Goal: Information Seeking & Learning: Learn about a topic

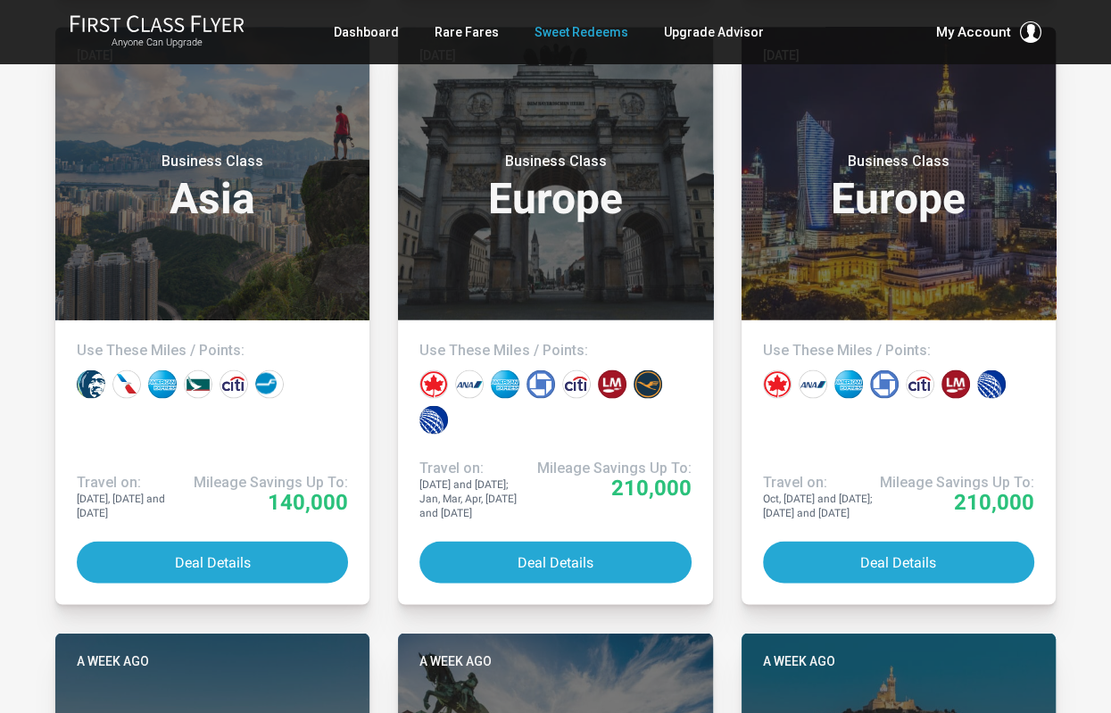
scroll to position [2850, 0]
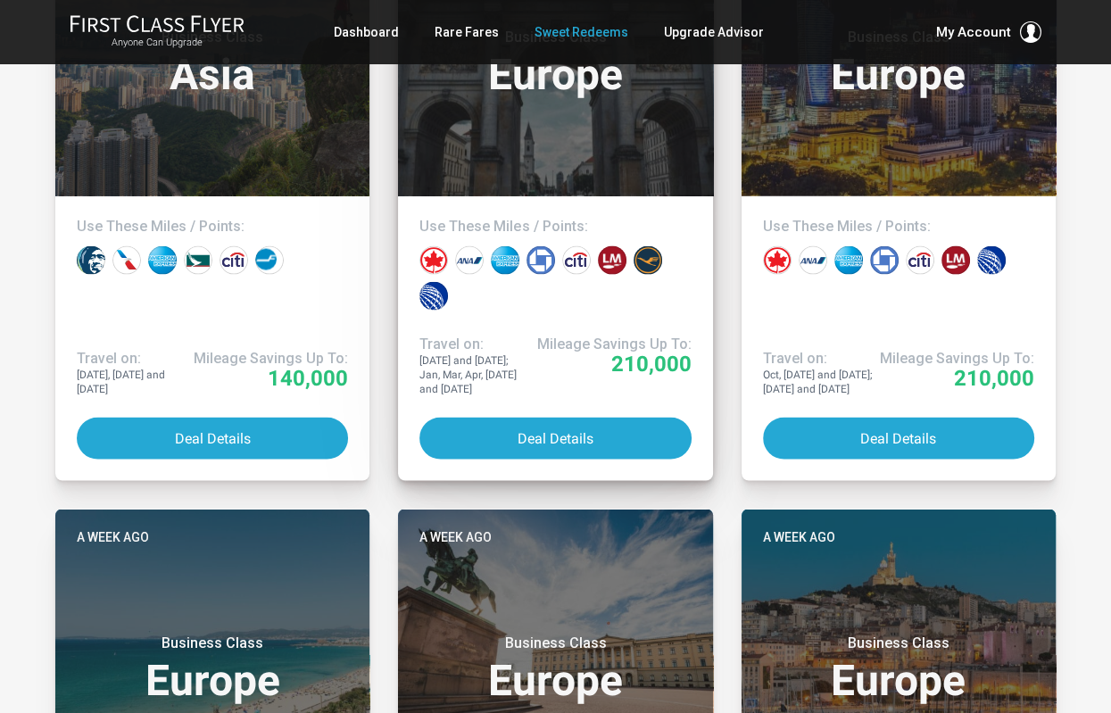
click at [558, 160] on header "Six days ago Business Class Europe" at bounding box center [555, 50] width 314 height 293
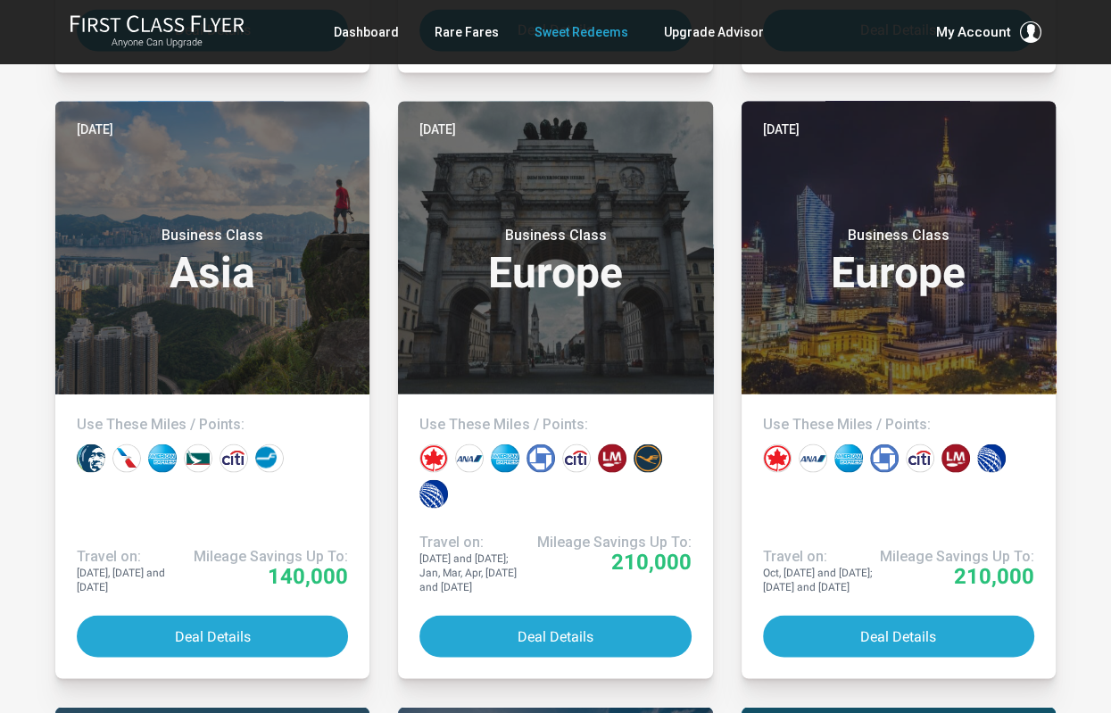
scroll to position [2700, 0]
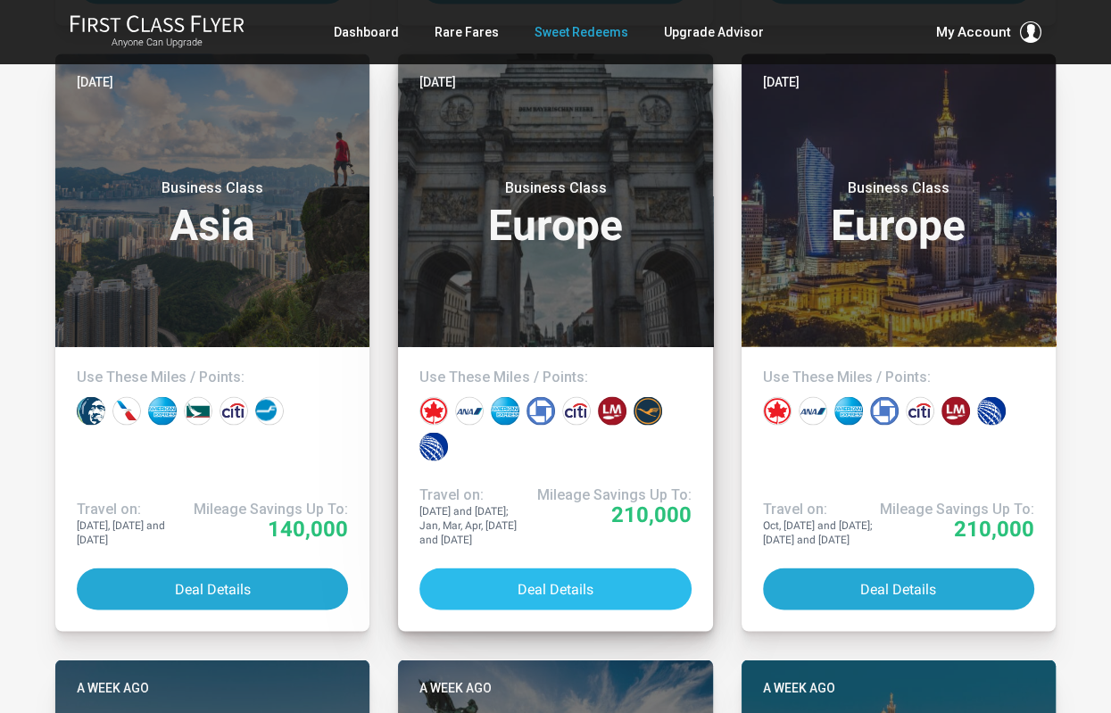
click at [578, 569] on button "Deal Details" at bounding box center [554, 589] width 271 height 42
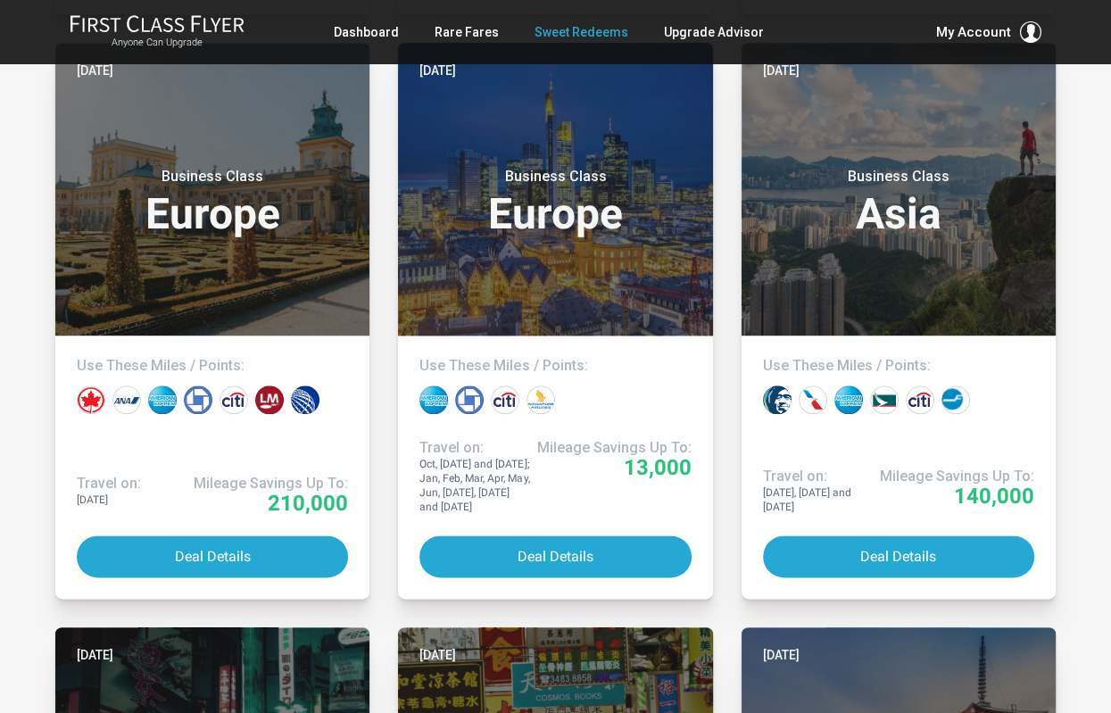
scroll to position [1595, 0]
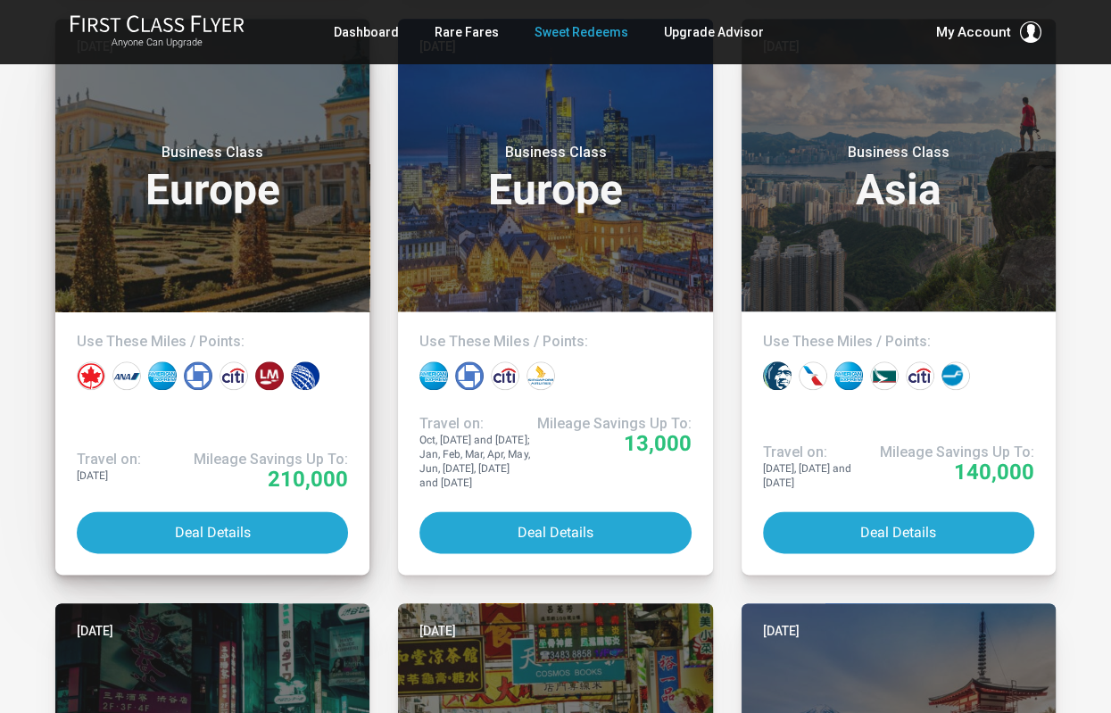
click at [184, 281] on header "Yesterday Business Class Europe" at bounding box center [212, 165] width 314 height 293
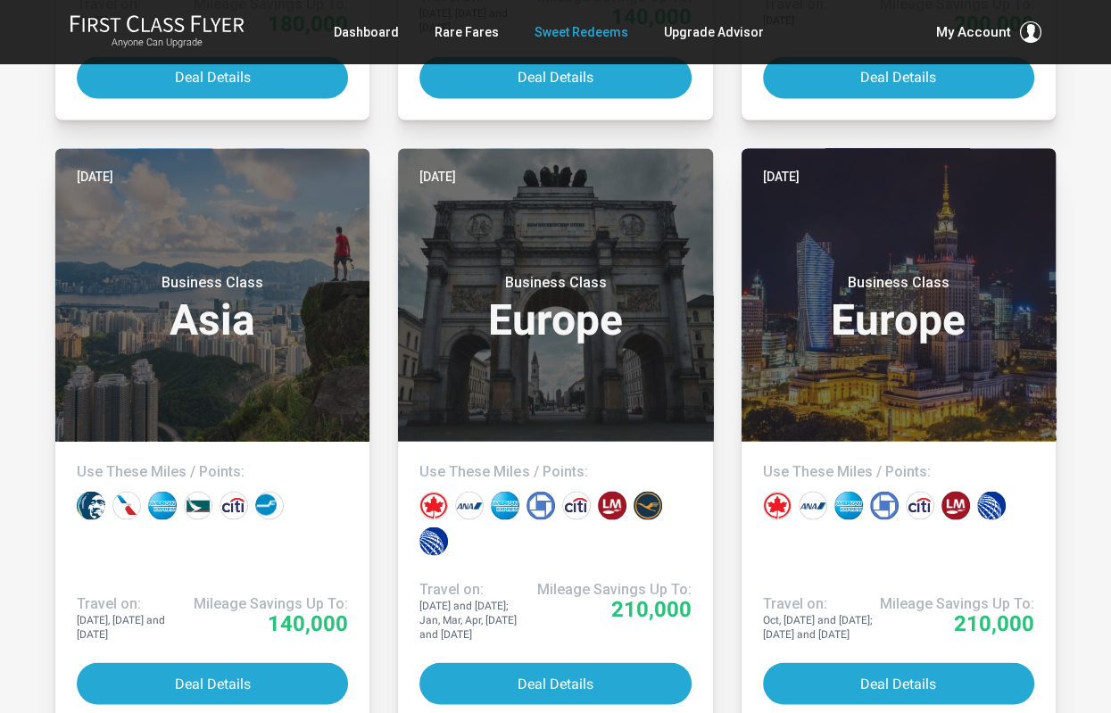
scroll to position [2756, 0]
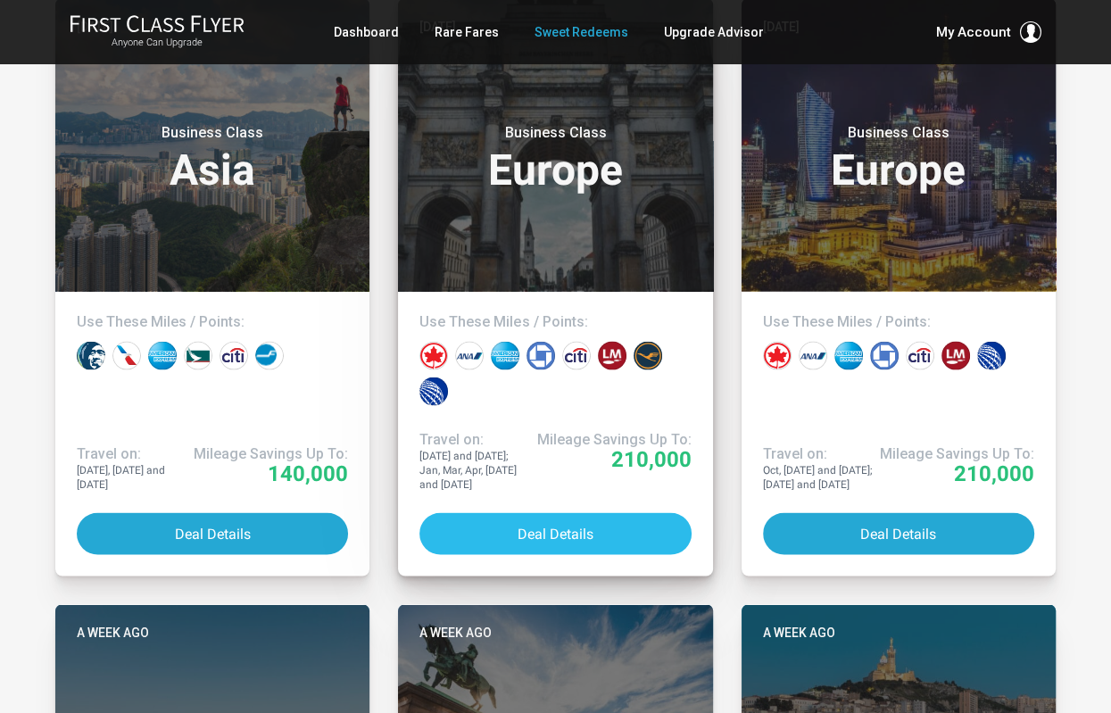
click at [610, 532] on button "Deal Details" at bounding box center [554, 533] width 271 height 42
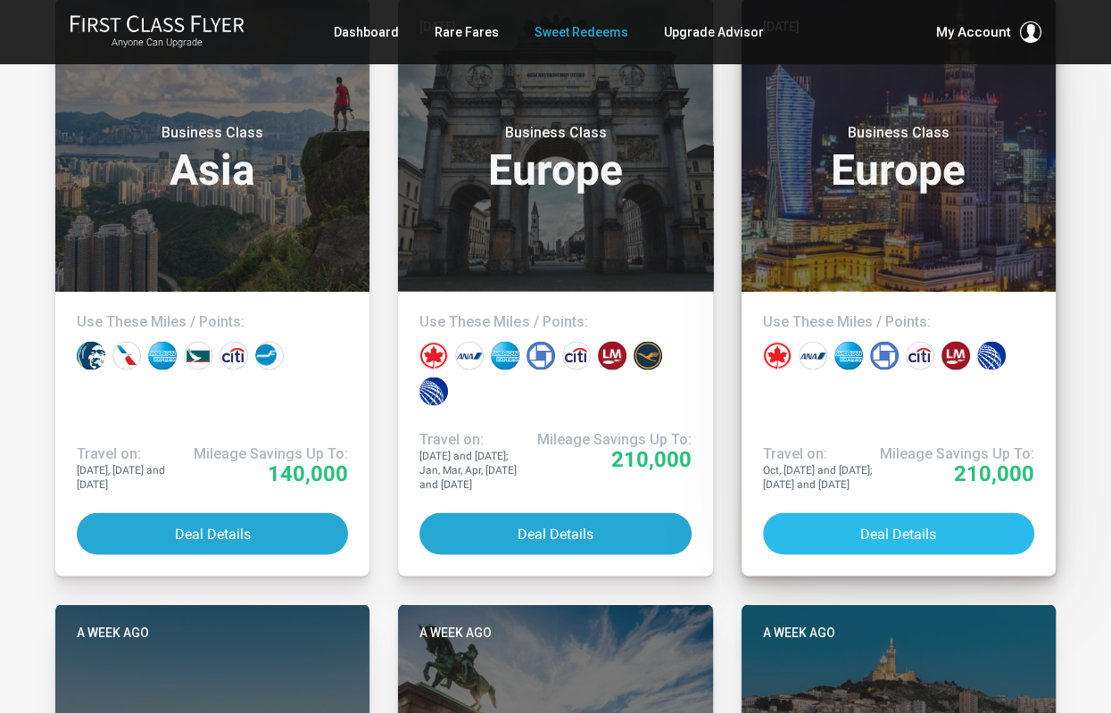
click at [838, 530] on button "Deal Details" at bounding box center [898, 533] width 271 height 42
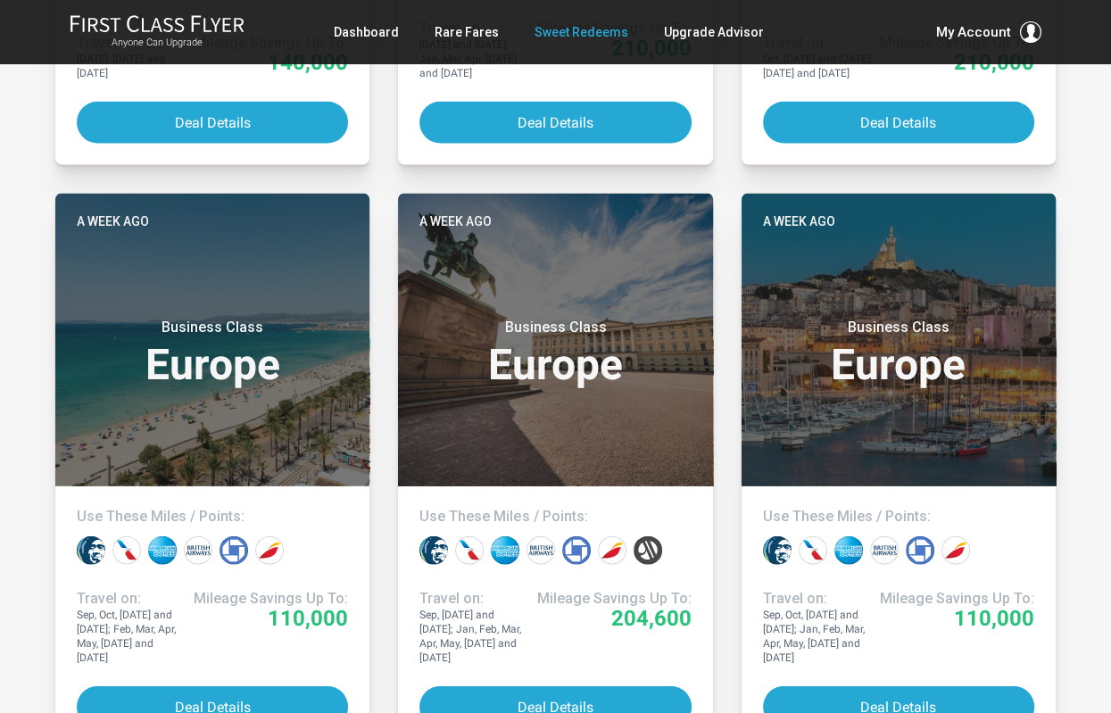
scroll to position [3205, 0]
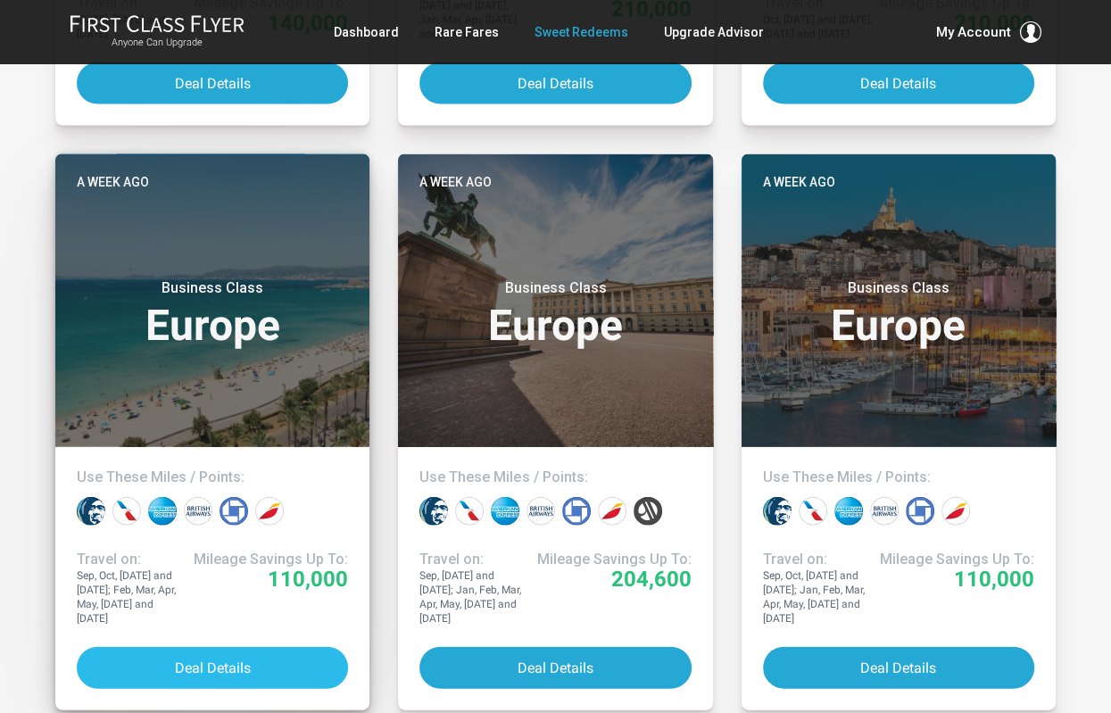
click at [261, 647] on button "Deal Details" at bounding box center [212, 668] width 271 height 42
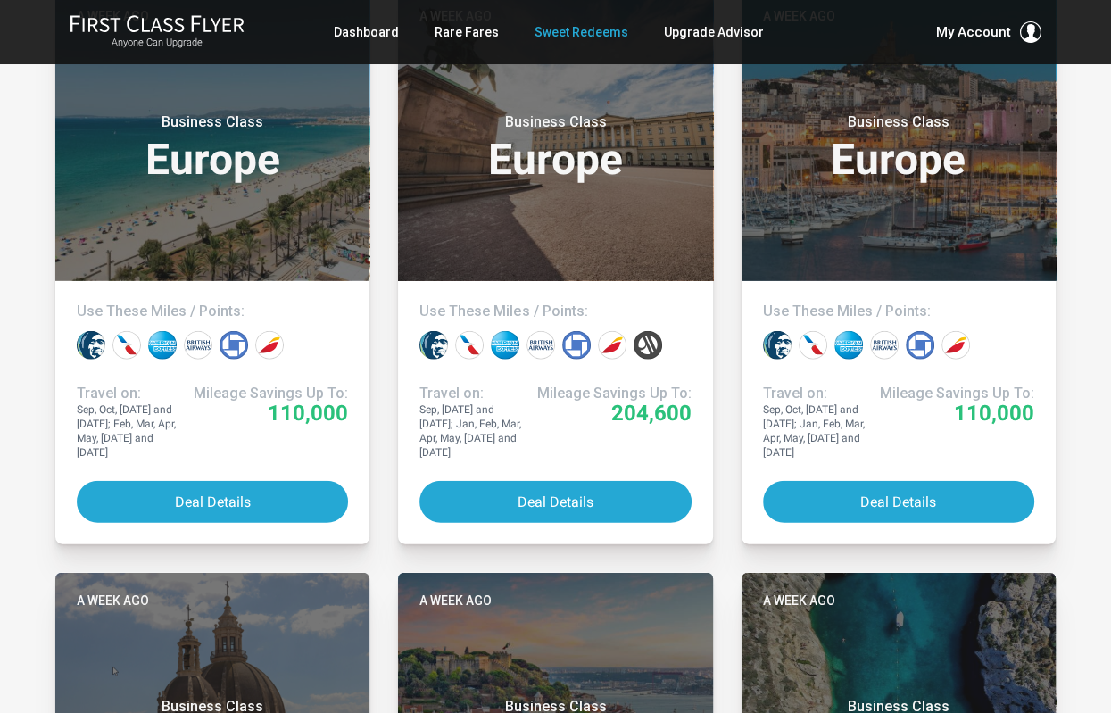
scroll to position [3355, 0]
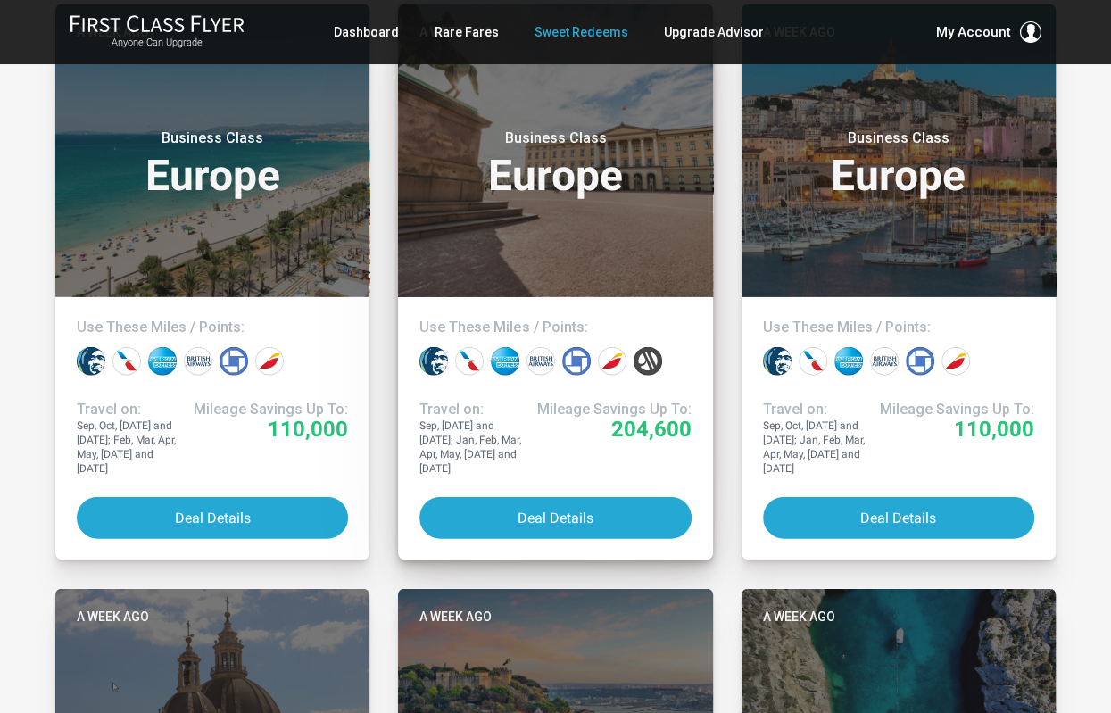
click at [534, 235] on header "A week ago Business Class Europe" at bounding box center [555, 150] width 314 height 293
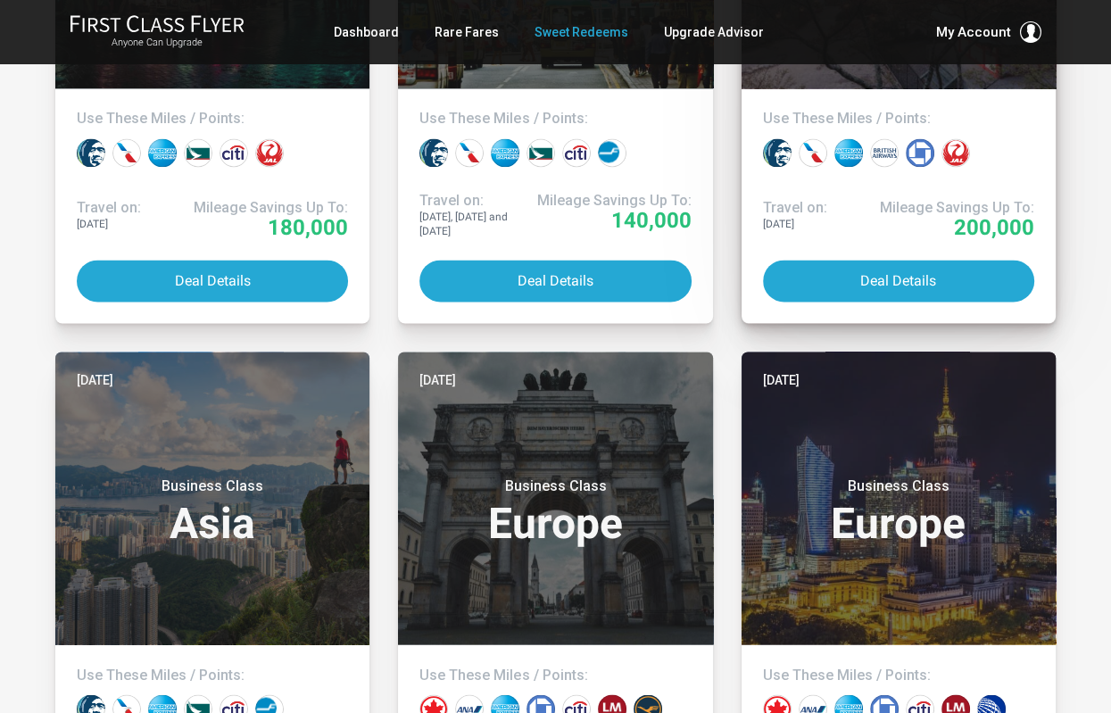
scroll to position [2001, 0]
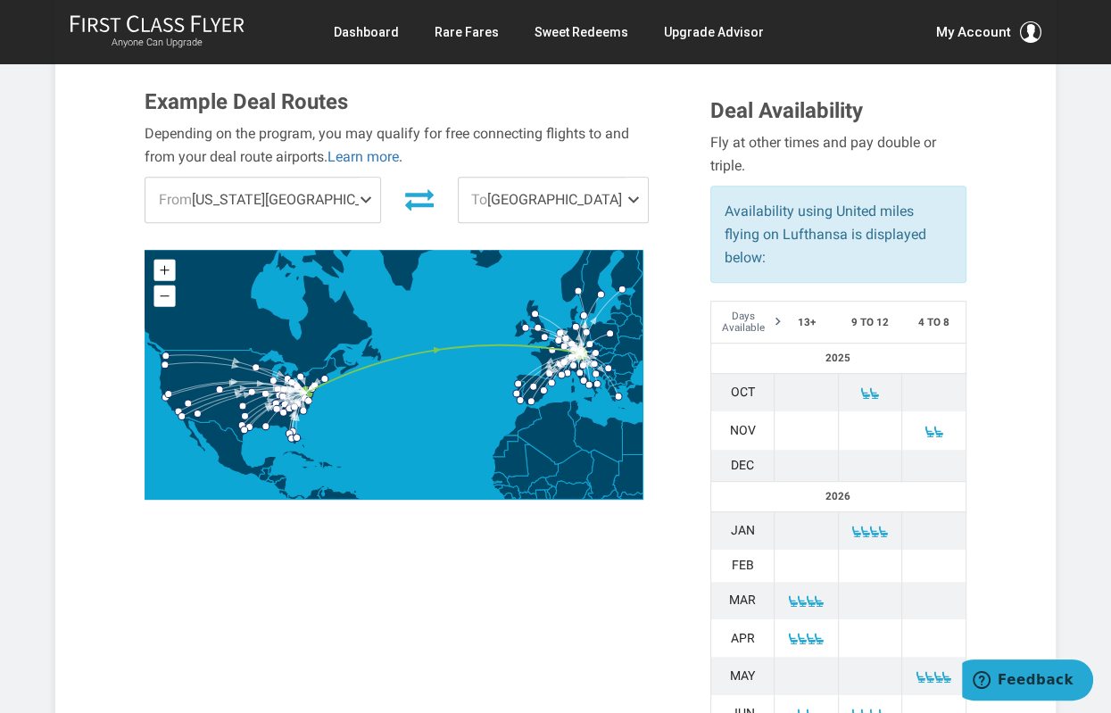
scroll to position [591, 0]
